Goal: Check status: Check status

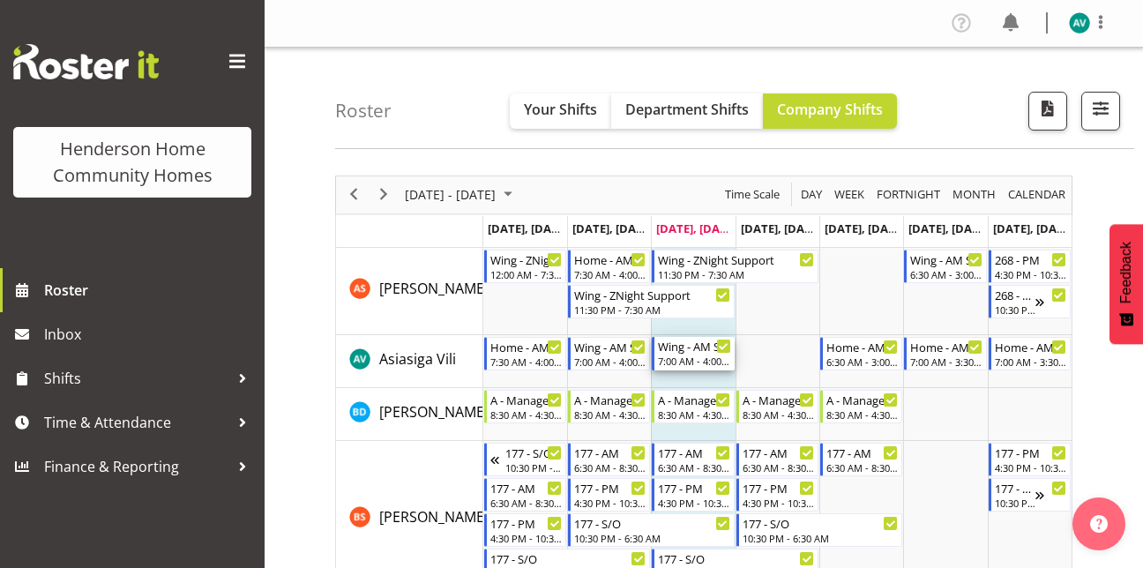
click at [653, 365] on div "Wing - AM Support 2 7:00 AM - 4:00 PM" at bounding box center [693, 354] width 82 height 34
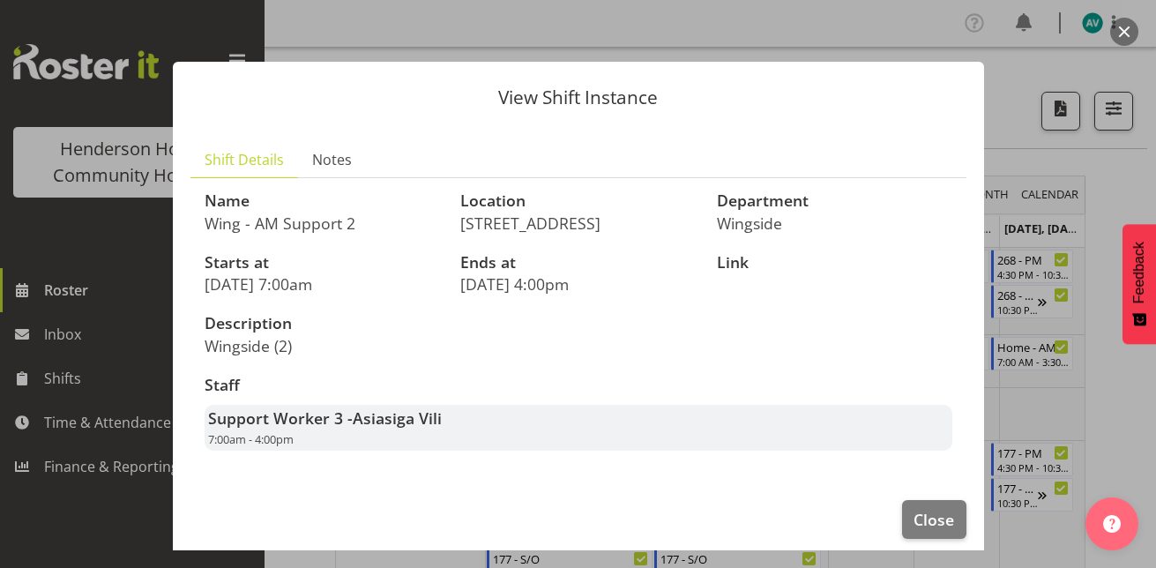
click at [1109, 223] on div at bounding box center [578, 284] width 1156 height 568
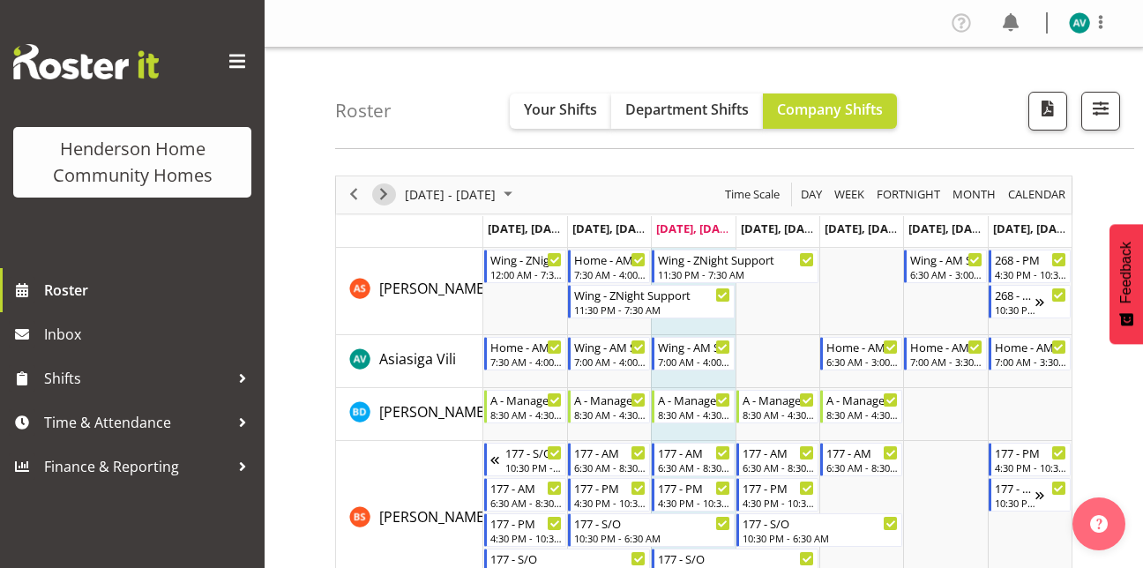
click at [388, 190] on span "Next" at bounding box center [383, 194] width 21 height 22
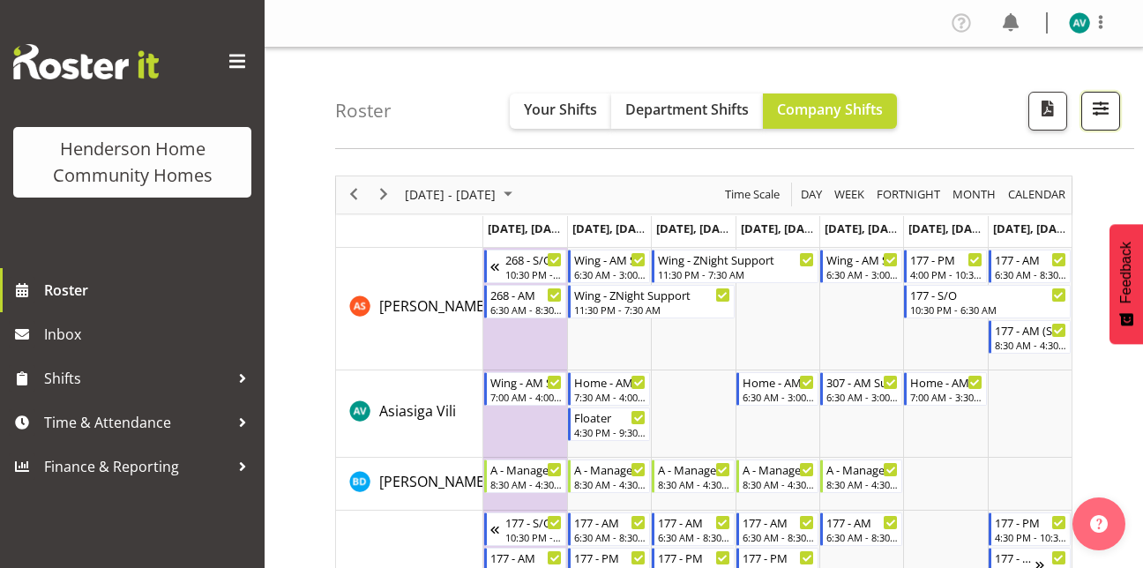
click at [1095, 107] on span "button" at bounding box center [1100, 108] width 23 height 23
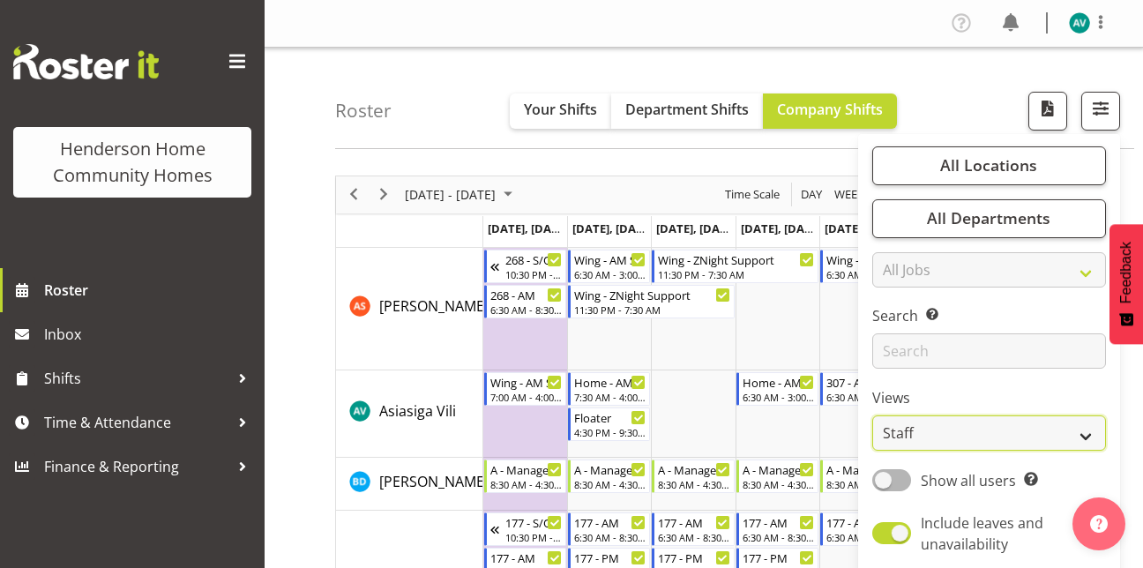
click at [888, 426] on select "Staff Role Shift - Horizontal Shift - Vertical Staff - Location" at bounding box center [989, 432] width 234 height 35
select select "role"
click at [873, 415] on select "Staff Role Shift - Horizontal Shift - Vertical Staff - Location" at bounding box center [989, 432] width 234 height 35
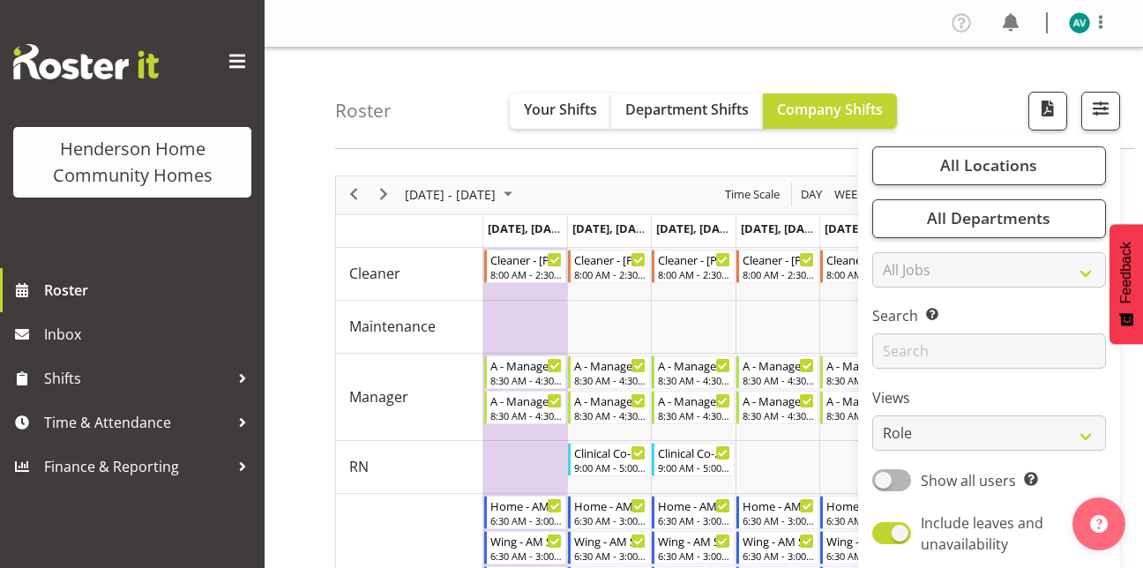
click at [974, 111] on div "Roster Your Shifts Department Shifts Company Shifts All Locations Clear [STREET…" at bounding box center [734, 98] width 799 height 101
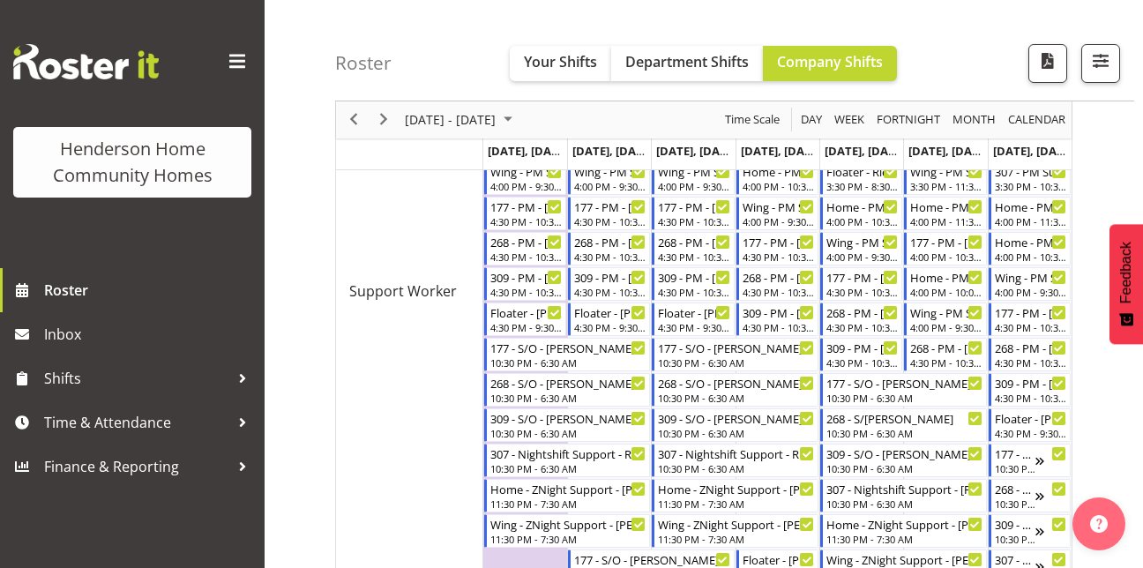
scroll to position [1121, 0]
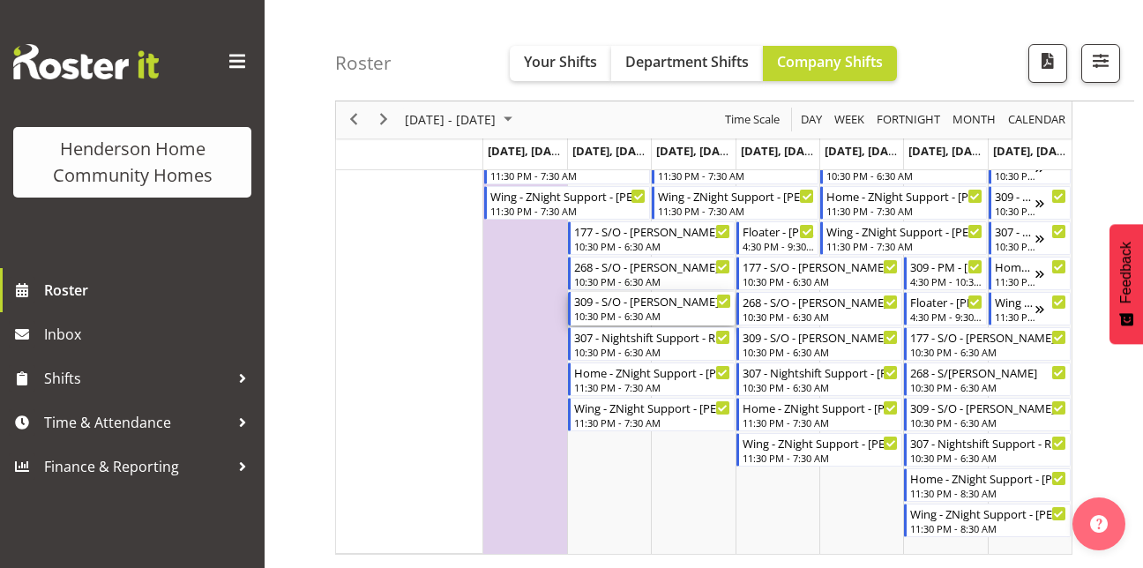
click at [572, 306] on div "309 - S/O - [PERSON_NAME] 10:30 PM - 6:30 AM" at bounding box center [653, 309] width 164 height 34
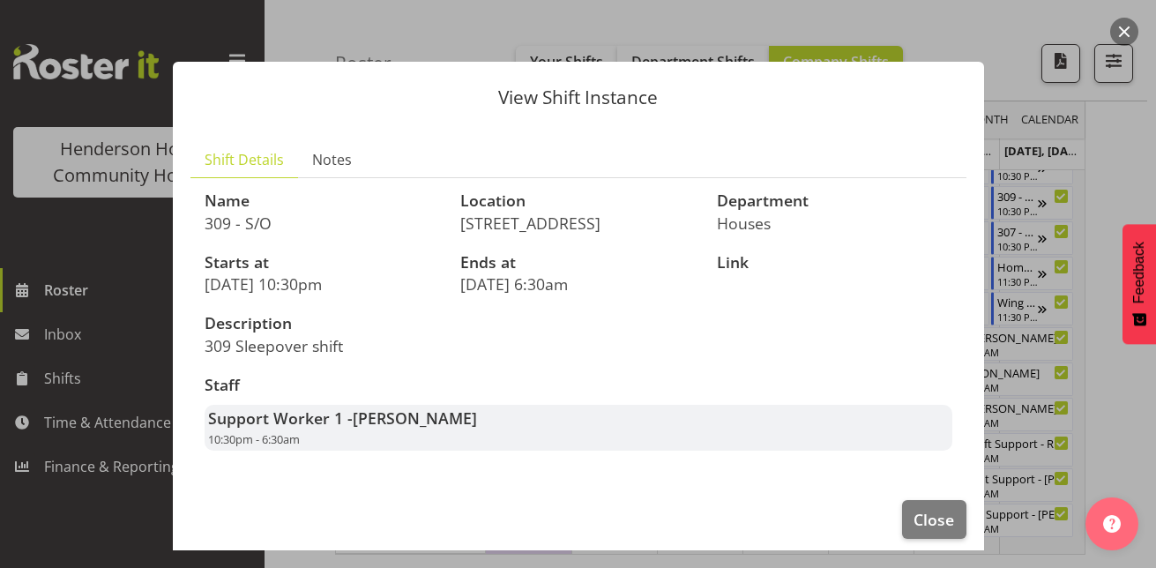
click at [1131, 108] on div at bounding box center [578, 284] width 1156 height 568
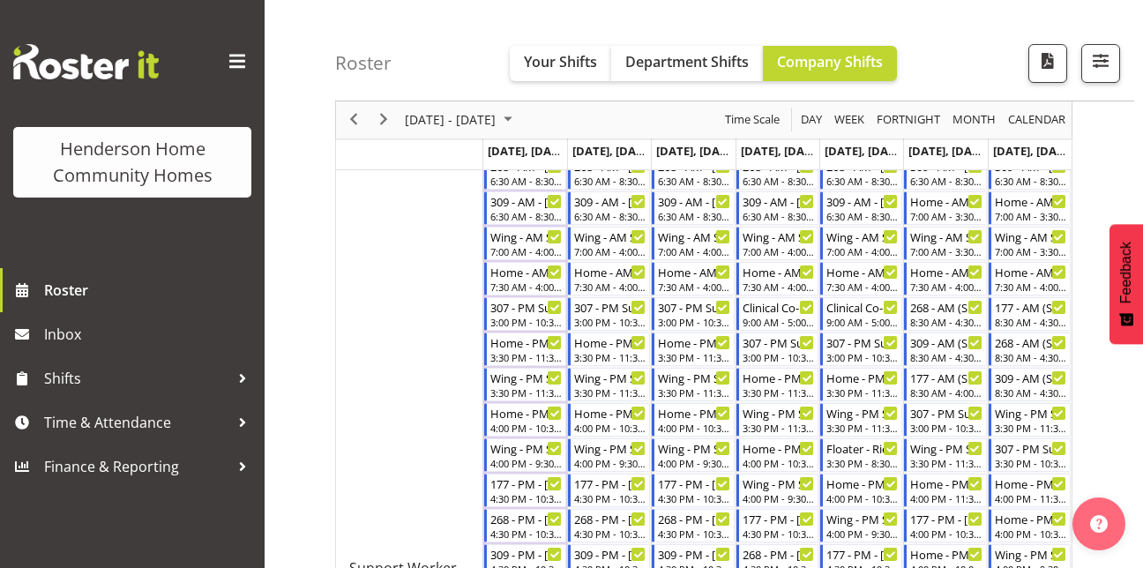
scroll to position [501, 0]
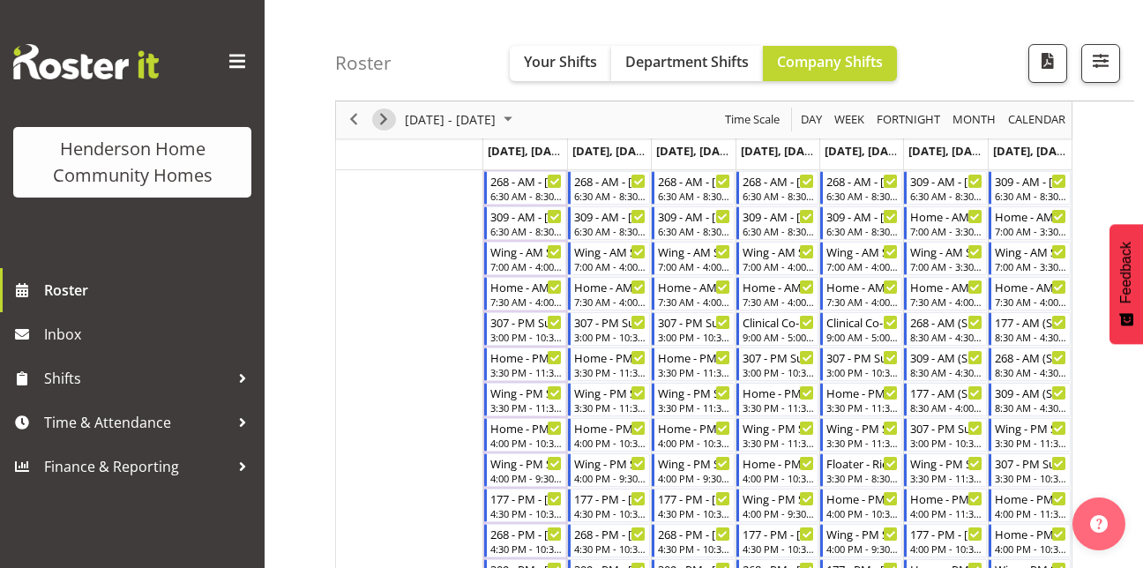
click at [388, 116] on span "Next" at bounding box center [383, 120] width 21 height 22
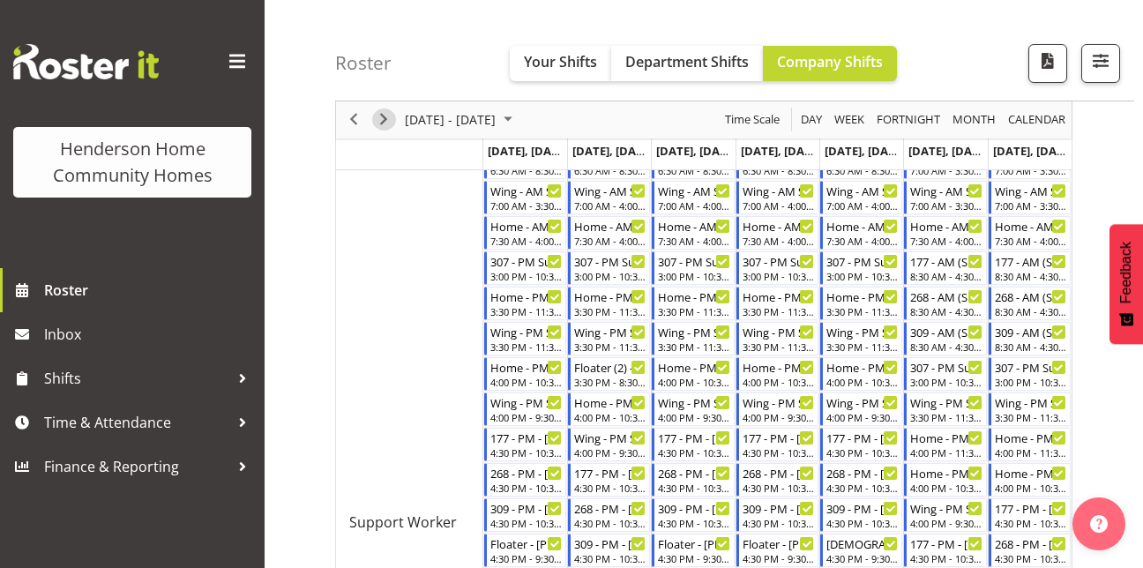
scroll to position [565, 0]
